Goal: Information Seeking & Learning: Learn about a topic

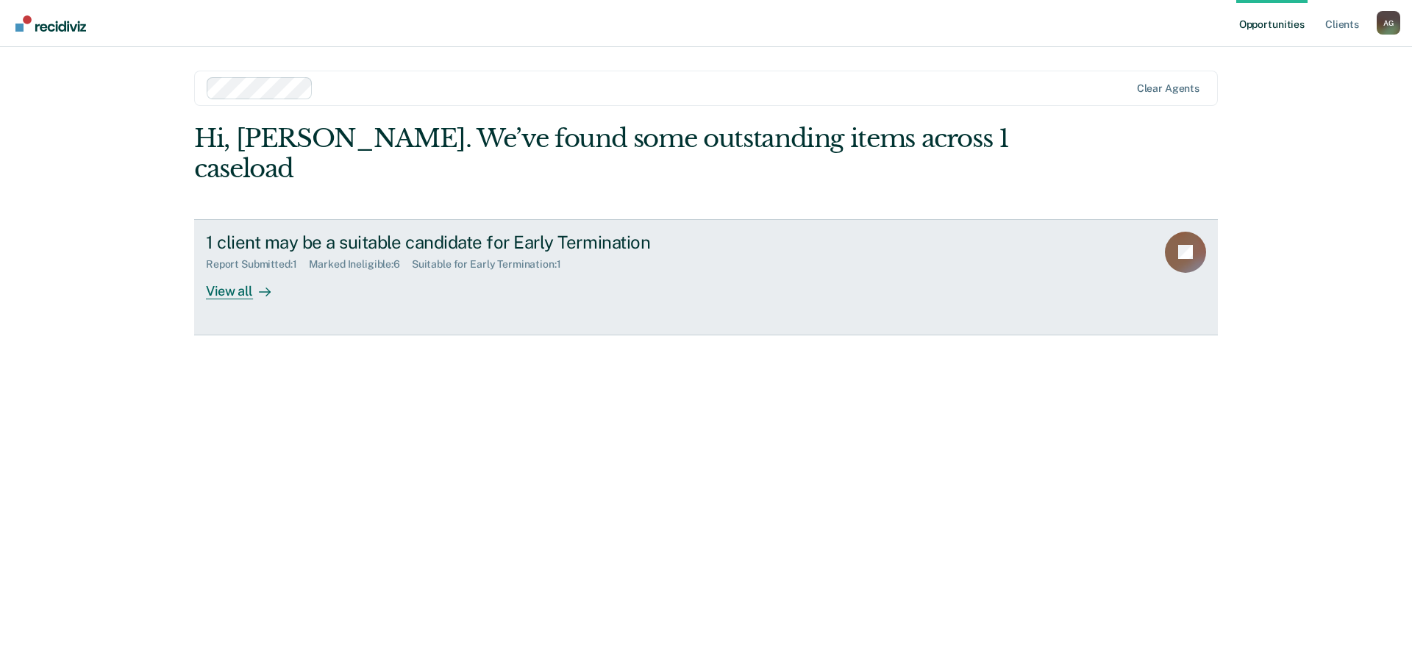
click at [432, 248] on div "1 client may be a suitable candidate for Early Termination Report Submitted : 1…" at bounding box center [481, 266] width 551 height 68
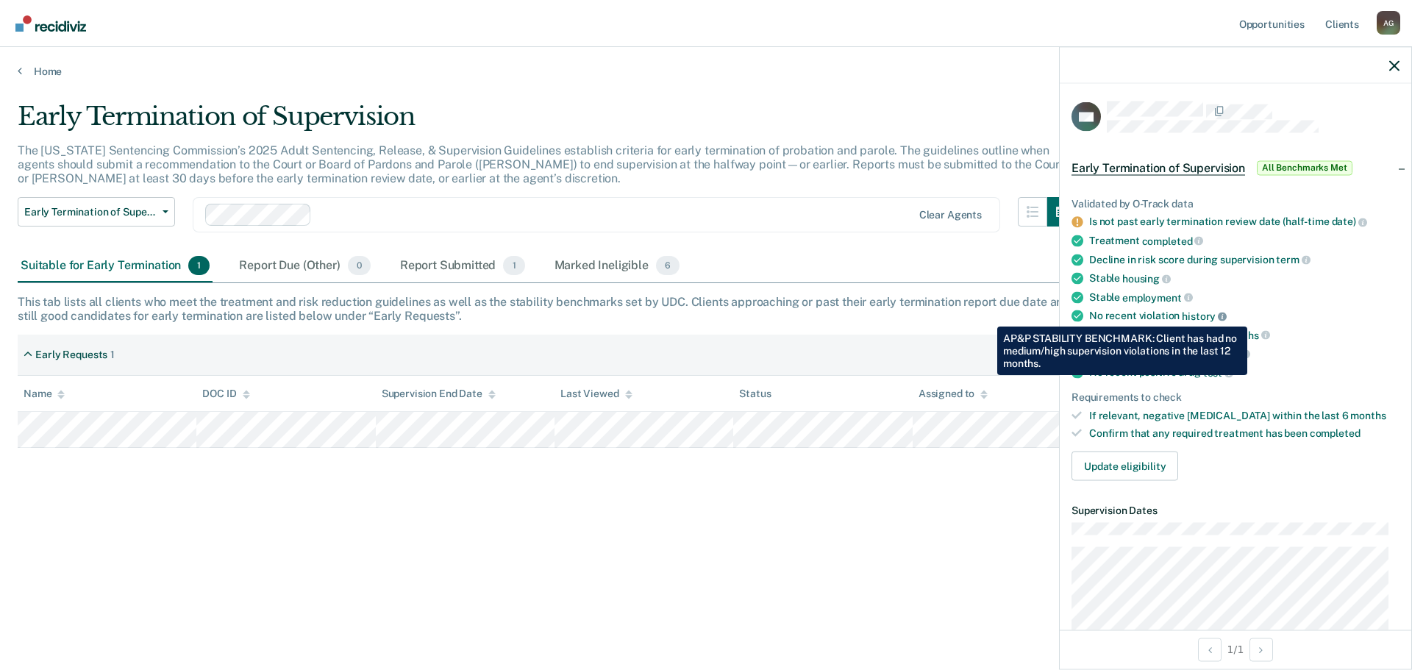
click at [1221, 315] on icon at bounding box center [1221, 316] width 9 height 9
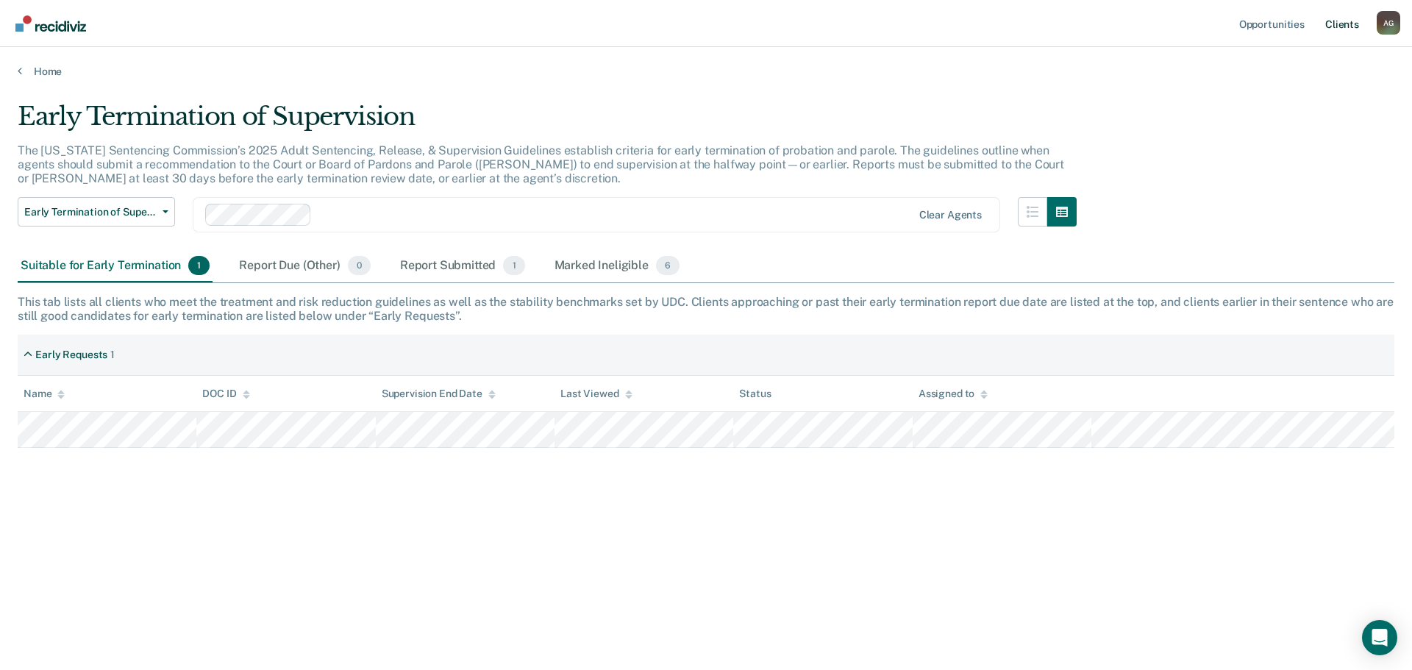
click at [1346, 25] on link "Client s" at bounding box center [1342, 23] width 40 height 47
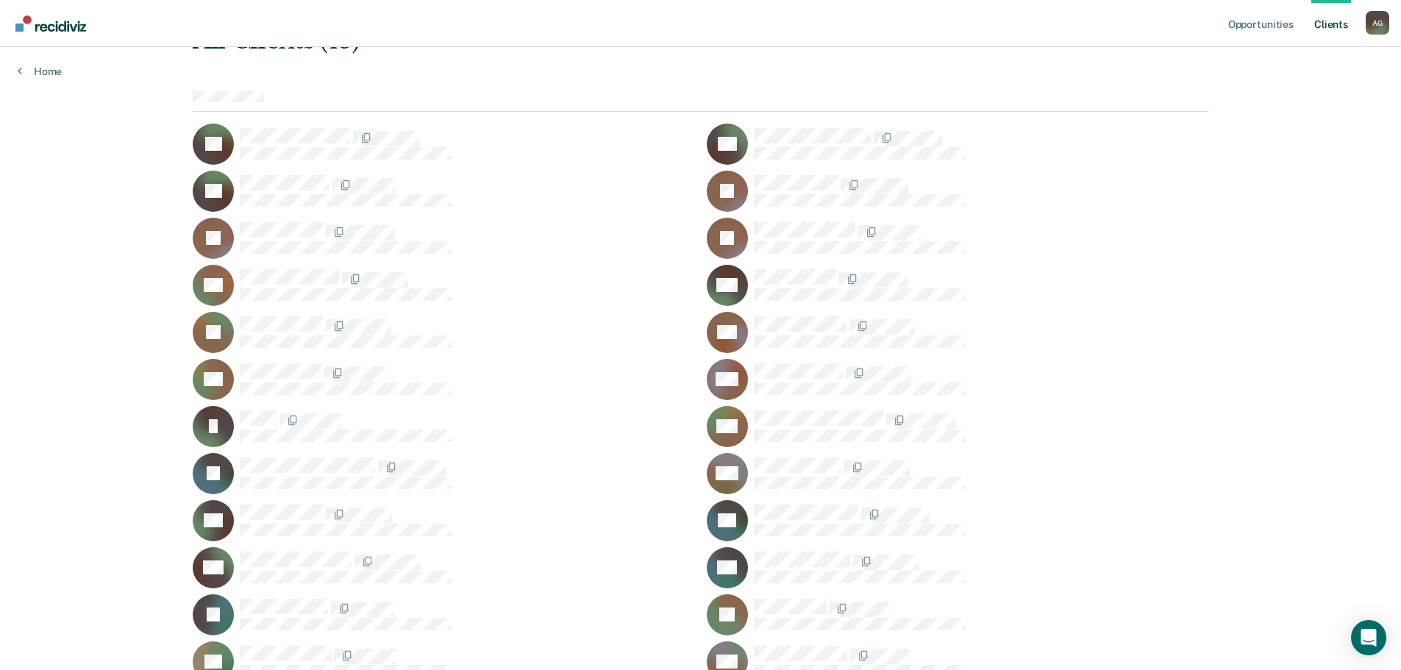
scroll to position [97, 0]
